Goal: Transaction & Acquisition: Download file/media

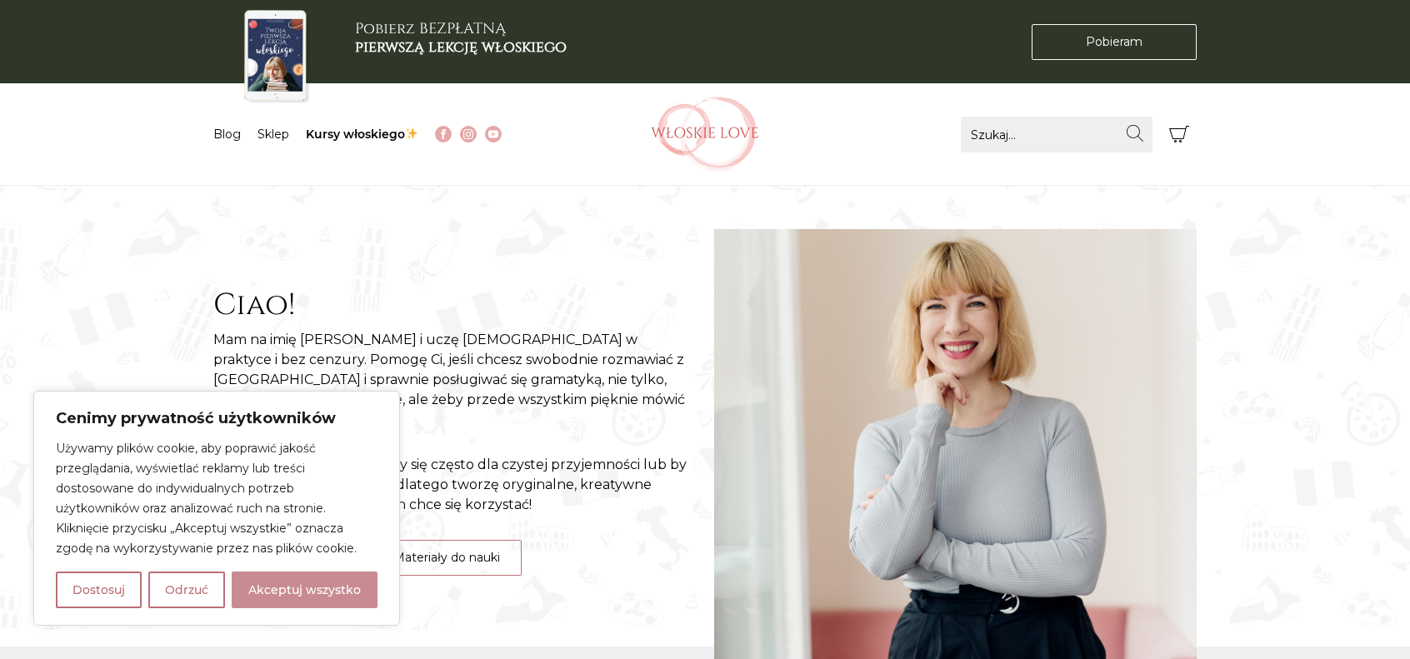
click at [333, 595] on button "Akceptuj wszystko" at bounding box center [305, 590] width 146 height 37
checkbox input "true"
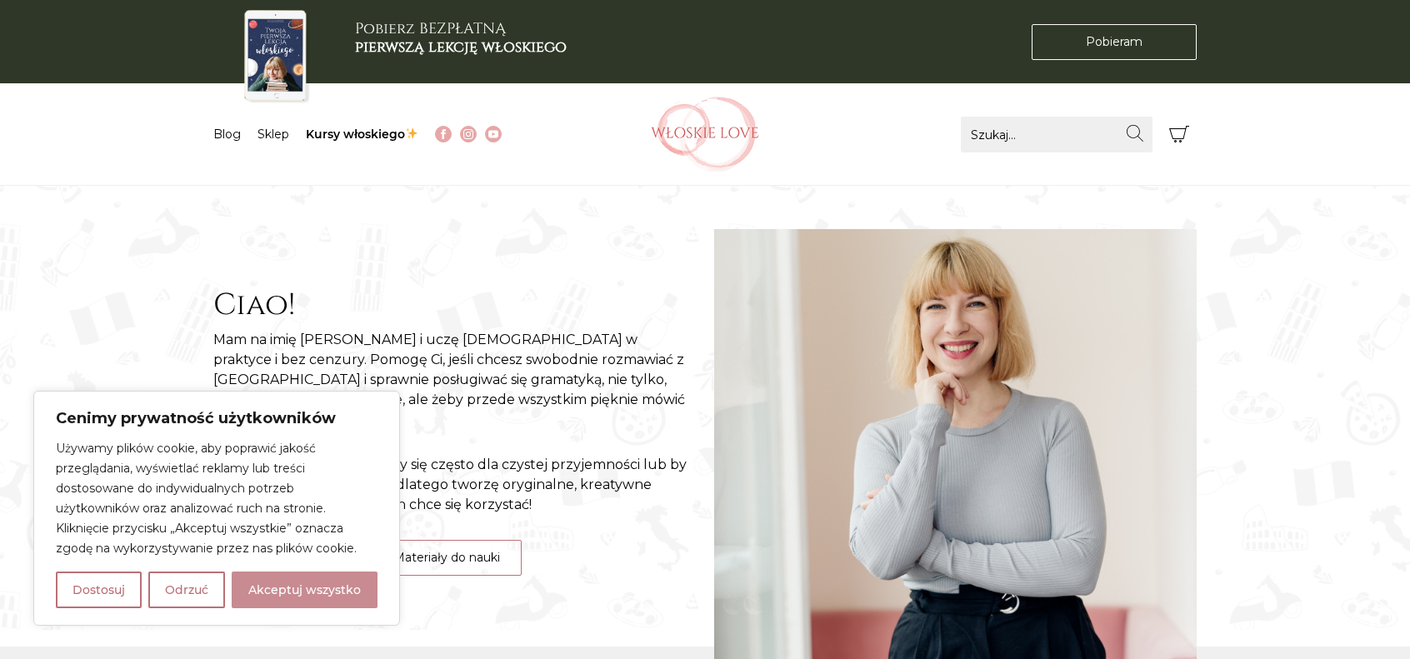
checkbox input "true"
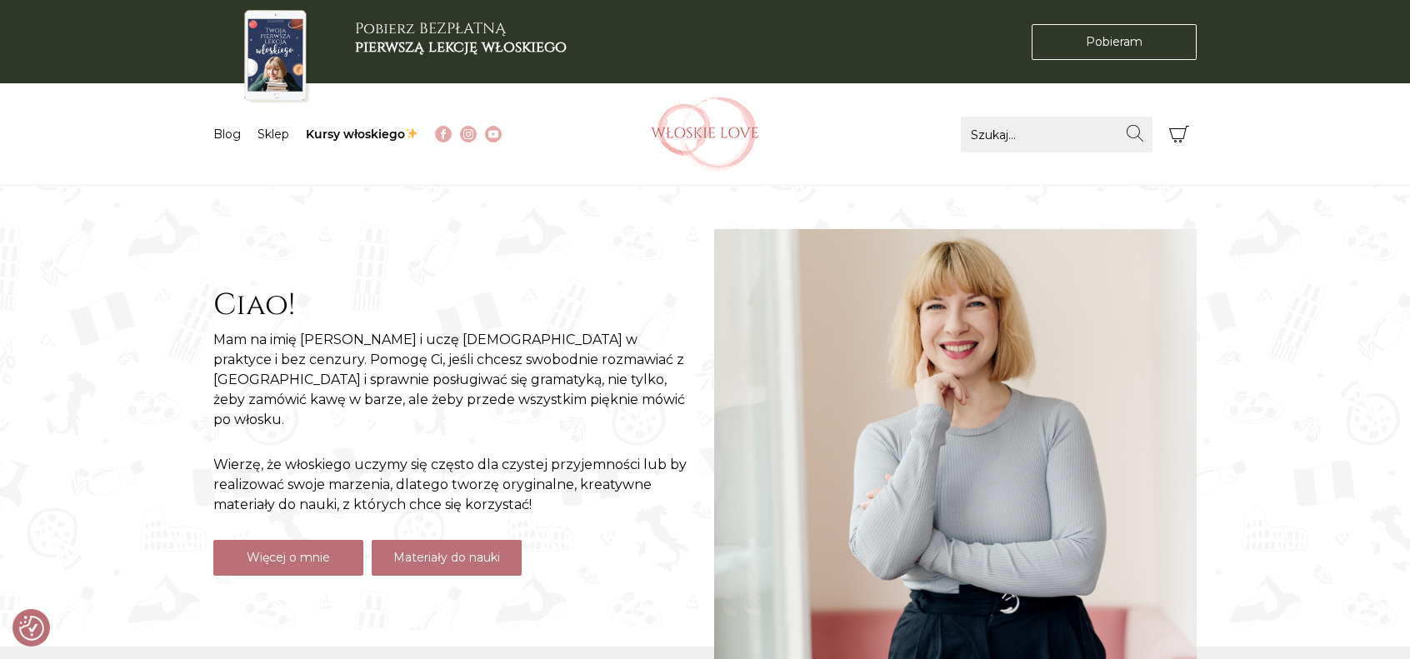
click at [411, 551] on link "Materiały do nauki" at bounding box center [447, 558] width 150 height 36
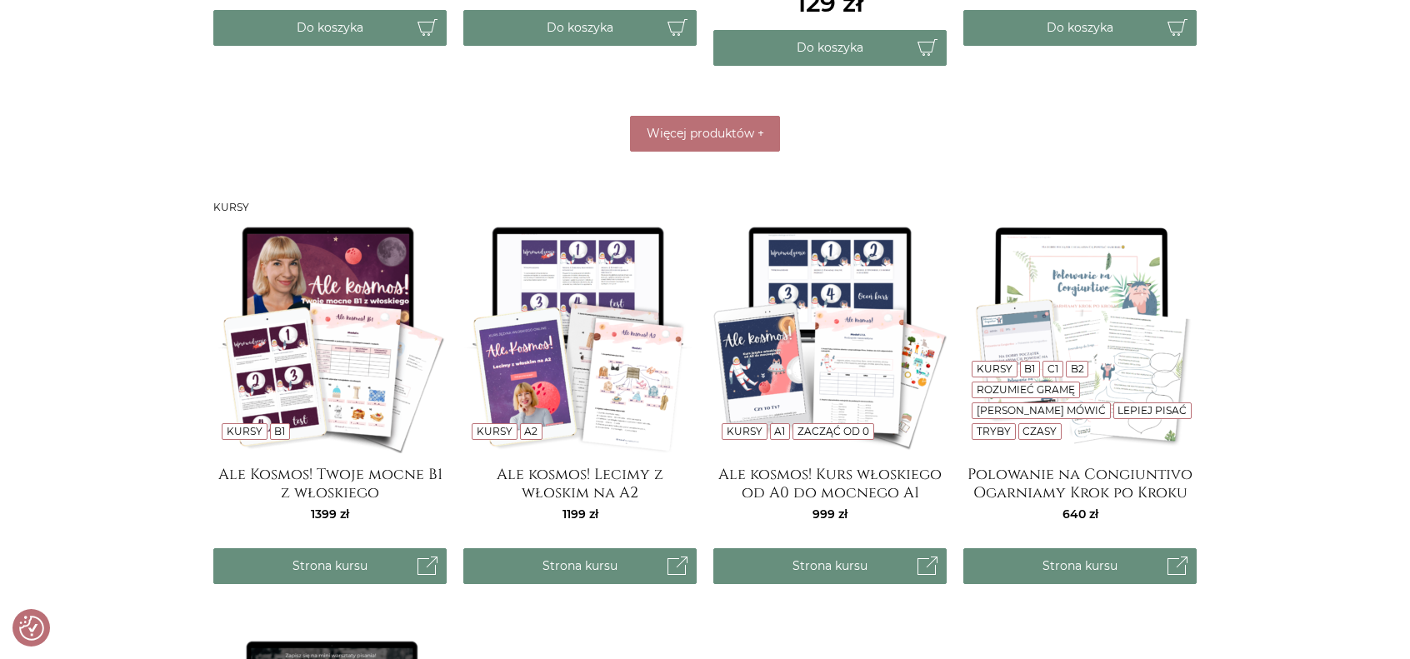
scroll to position [1333, 0]
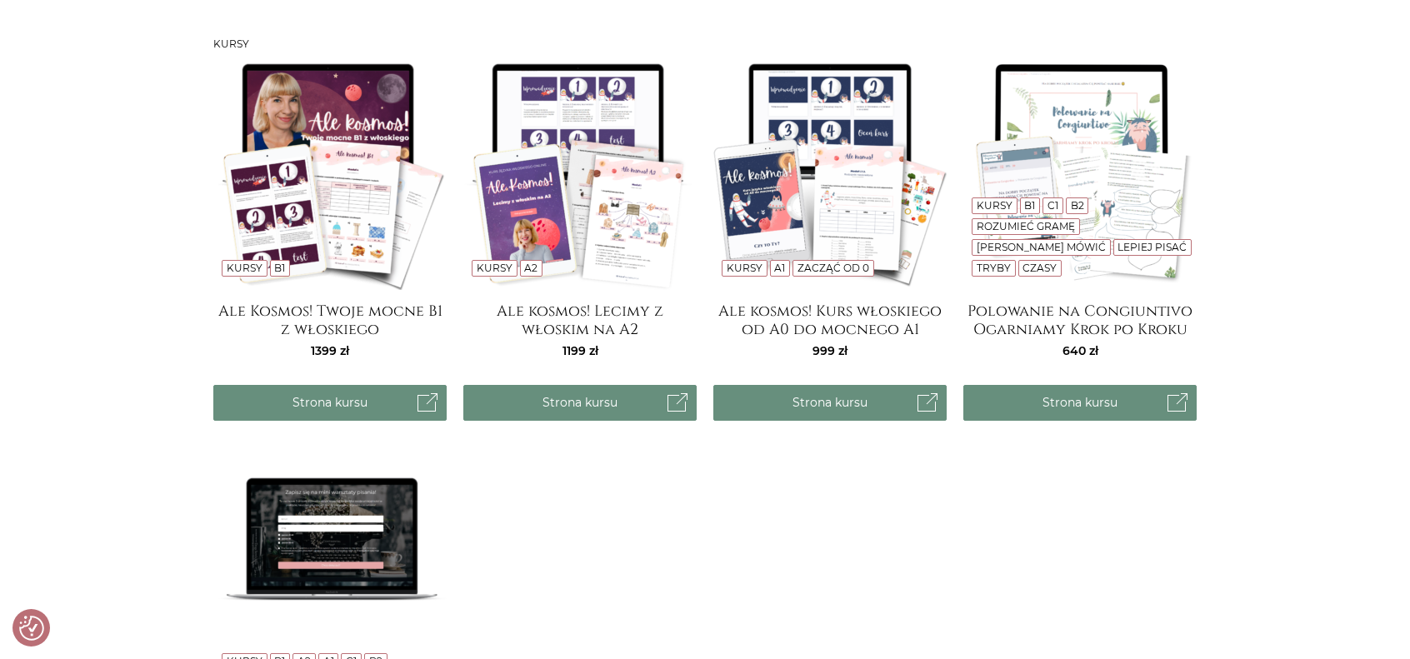
click at [361, 200] on img at bounding box center [329, 173] width 233 height 233
click at [777, 214] on img at bounding box center [829, 173] width 233 height 233
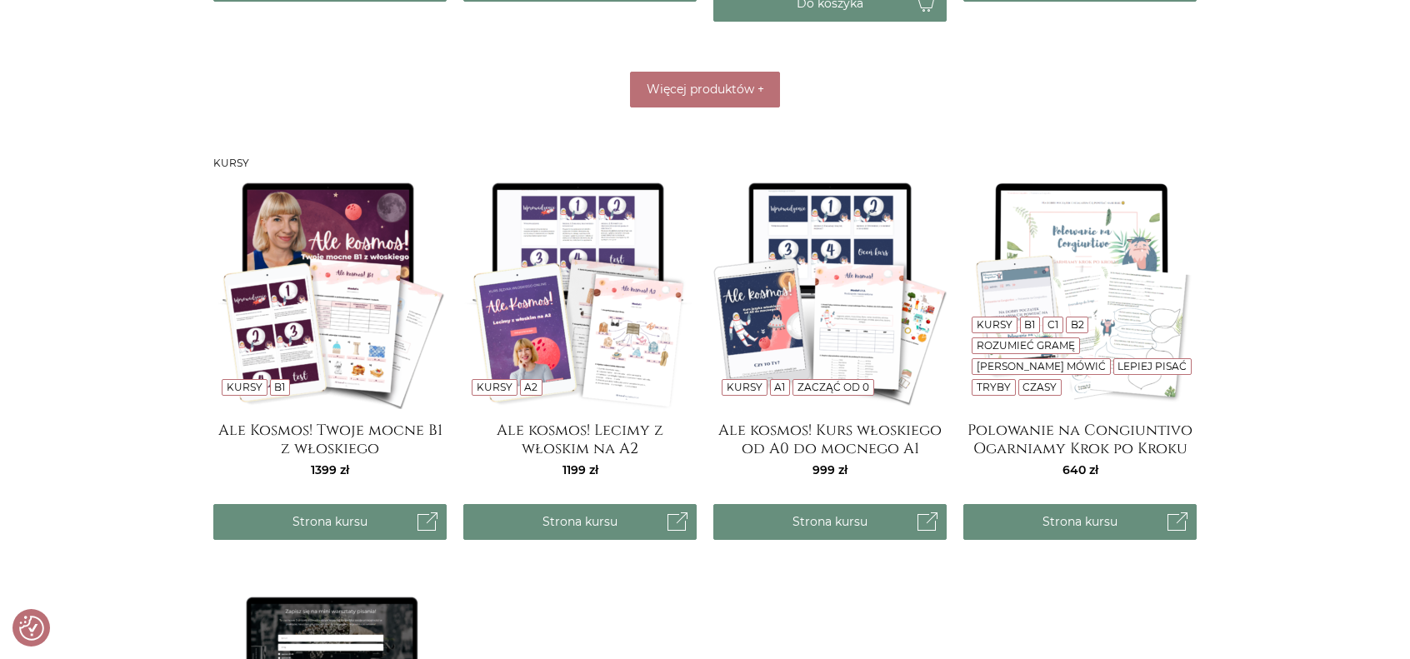
scroll to position [1250, 0]
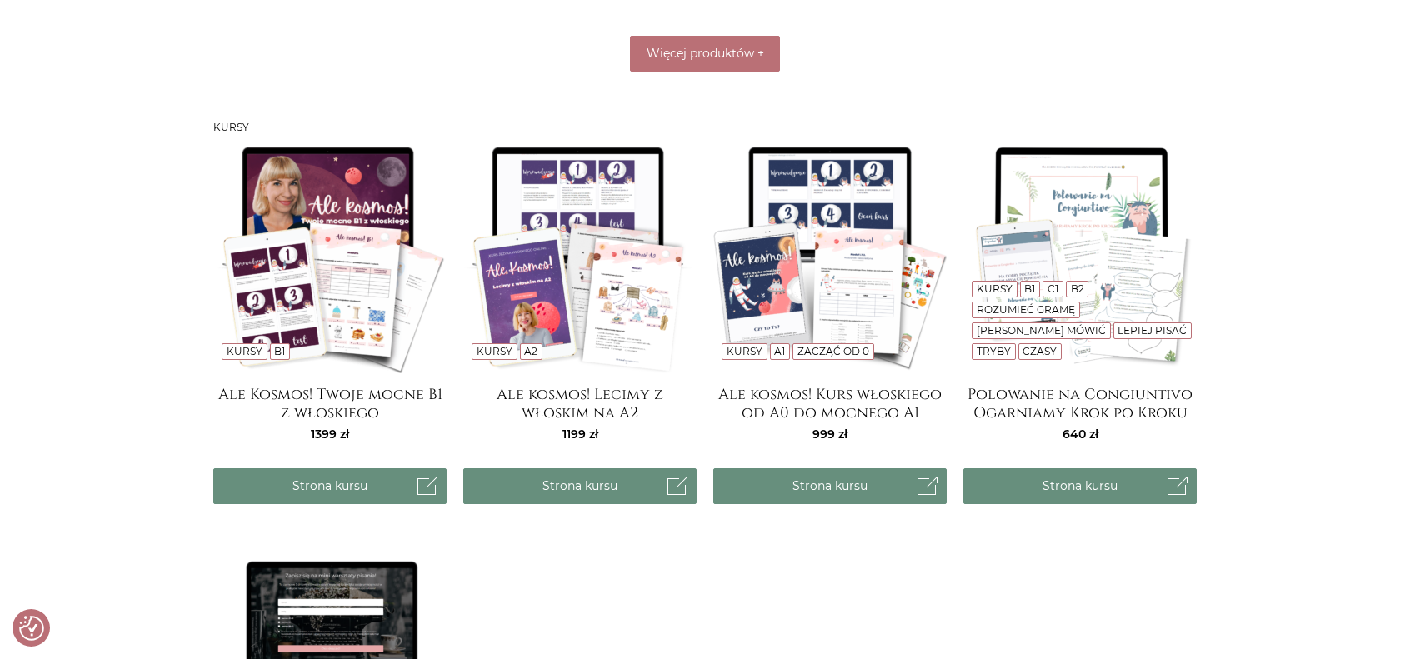
click at [579, 319] on img at bounding box center [579, 256] width 233 height 233
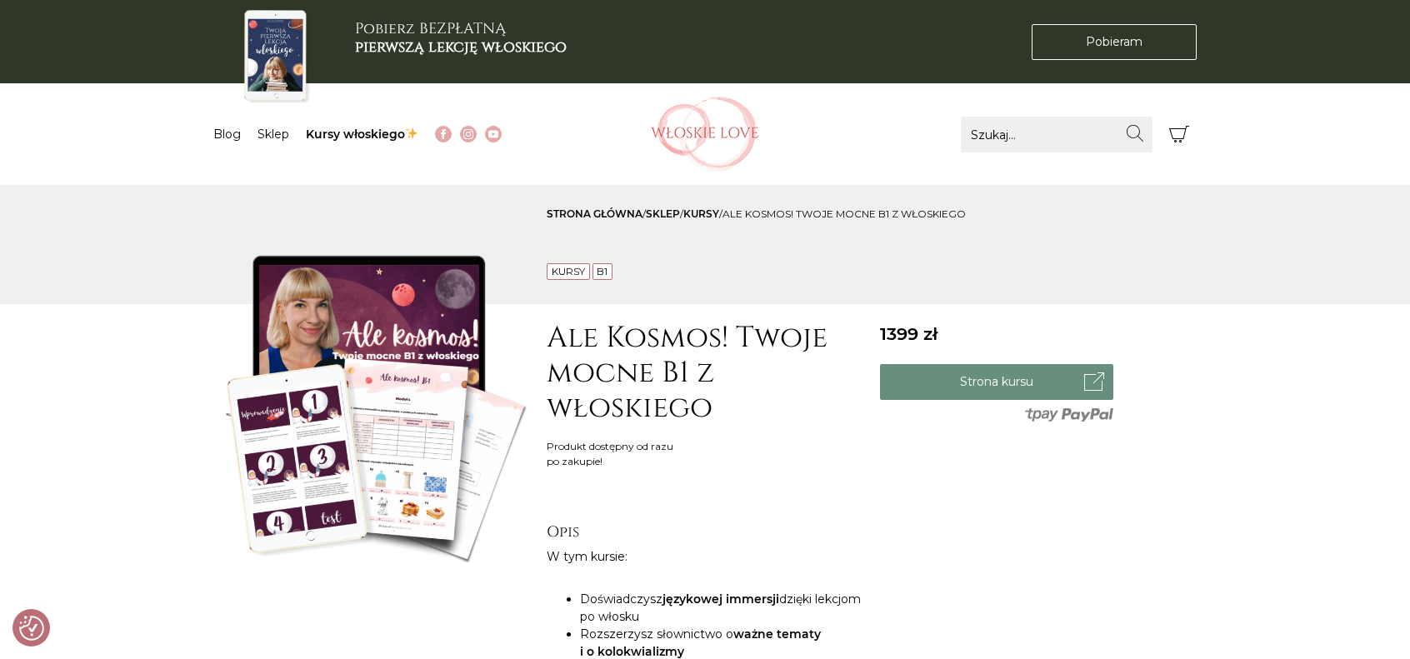
click at [432, 481] on img at bounding box center [371, 404] width 317 height 317
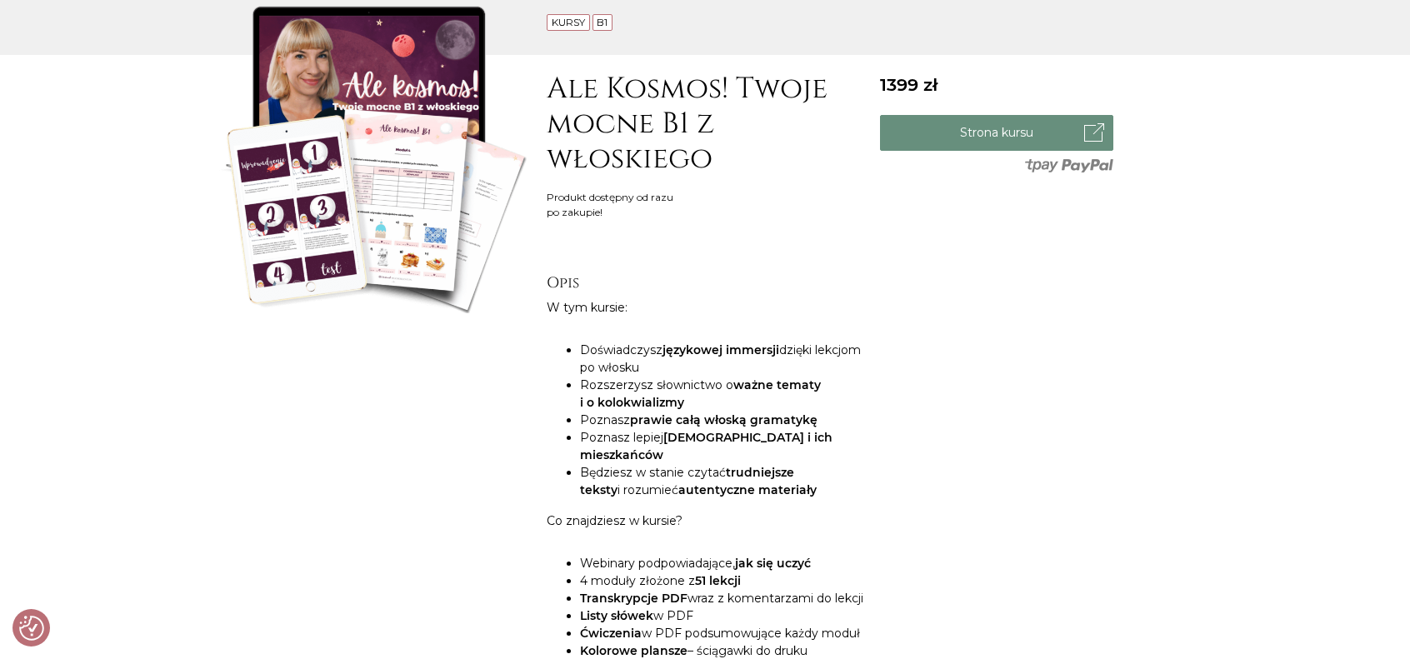
scroll to position [250, 0]
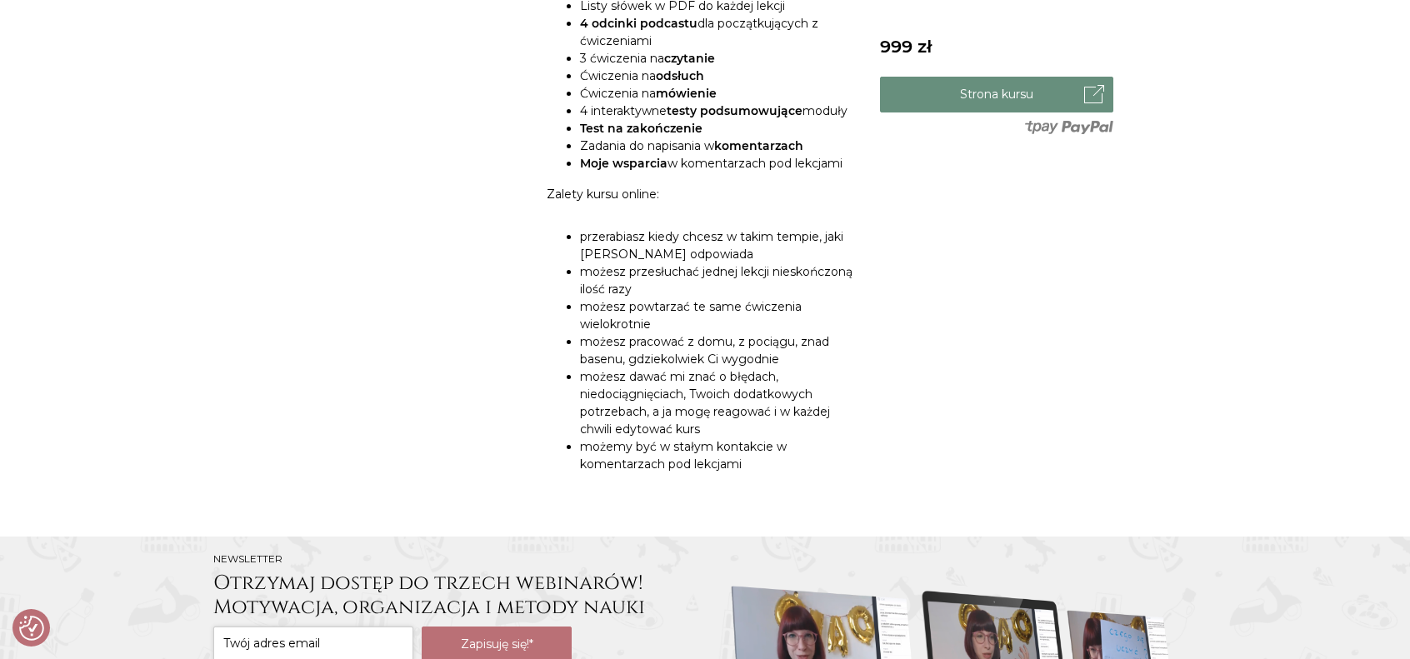
scroll to position [1250, 0]
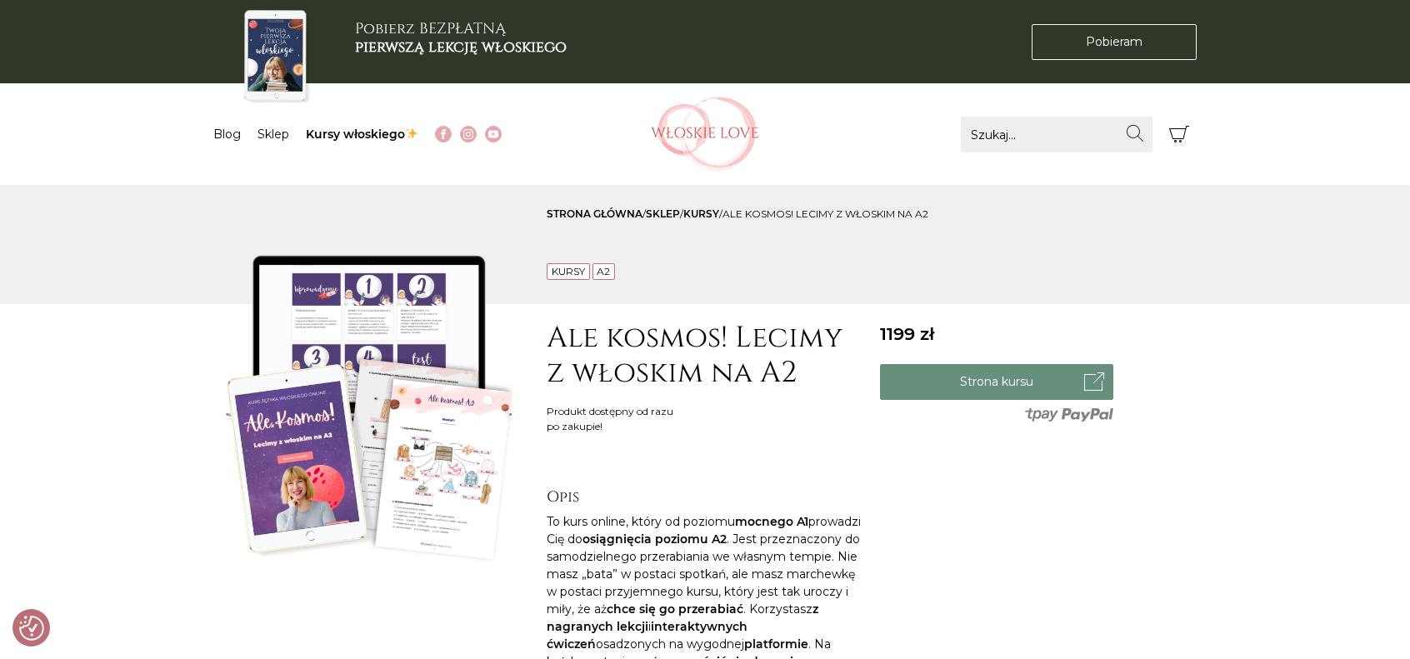
click at [470, 457] on img at bounding box center [371, 404] width 317 height 317
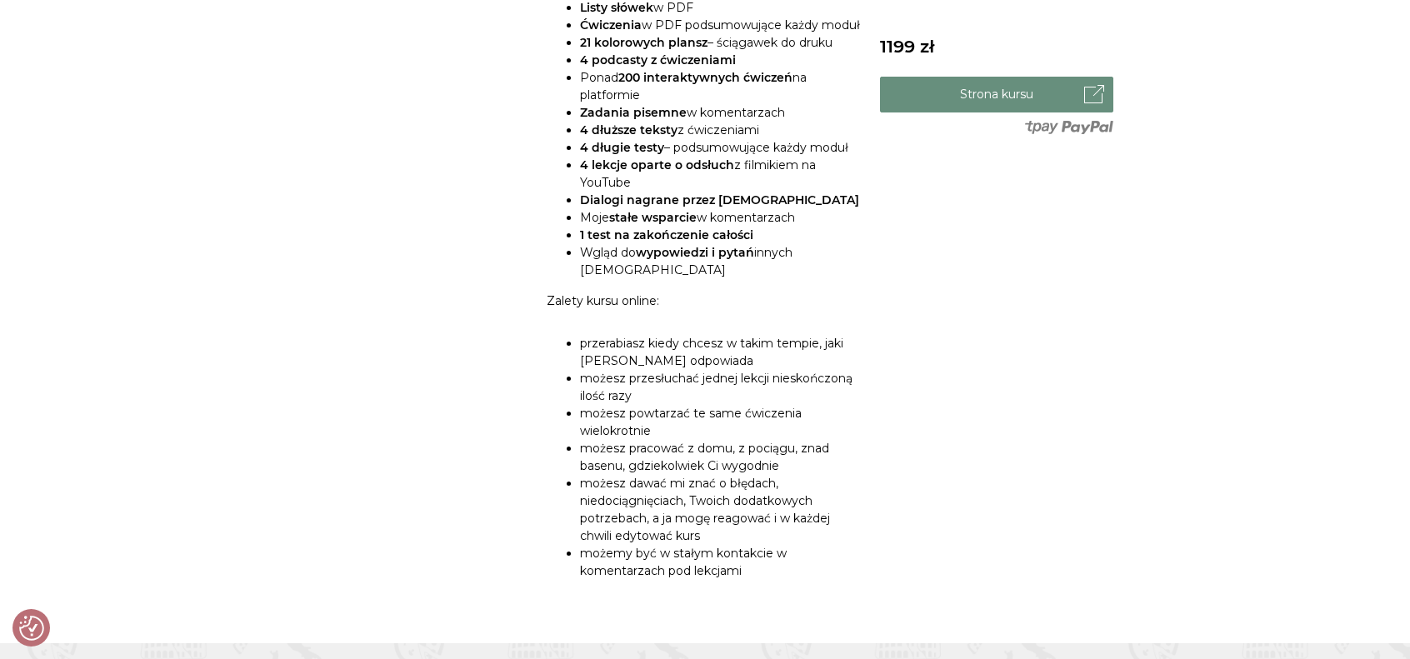
scroll to position [1167, 0]
